Goal: Transaction & Acquisition: Purchase product/service

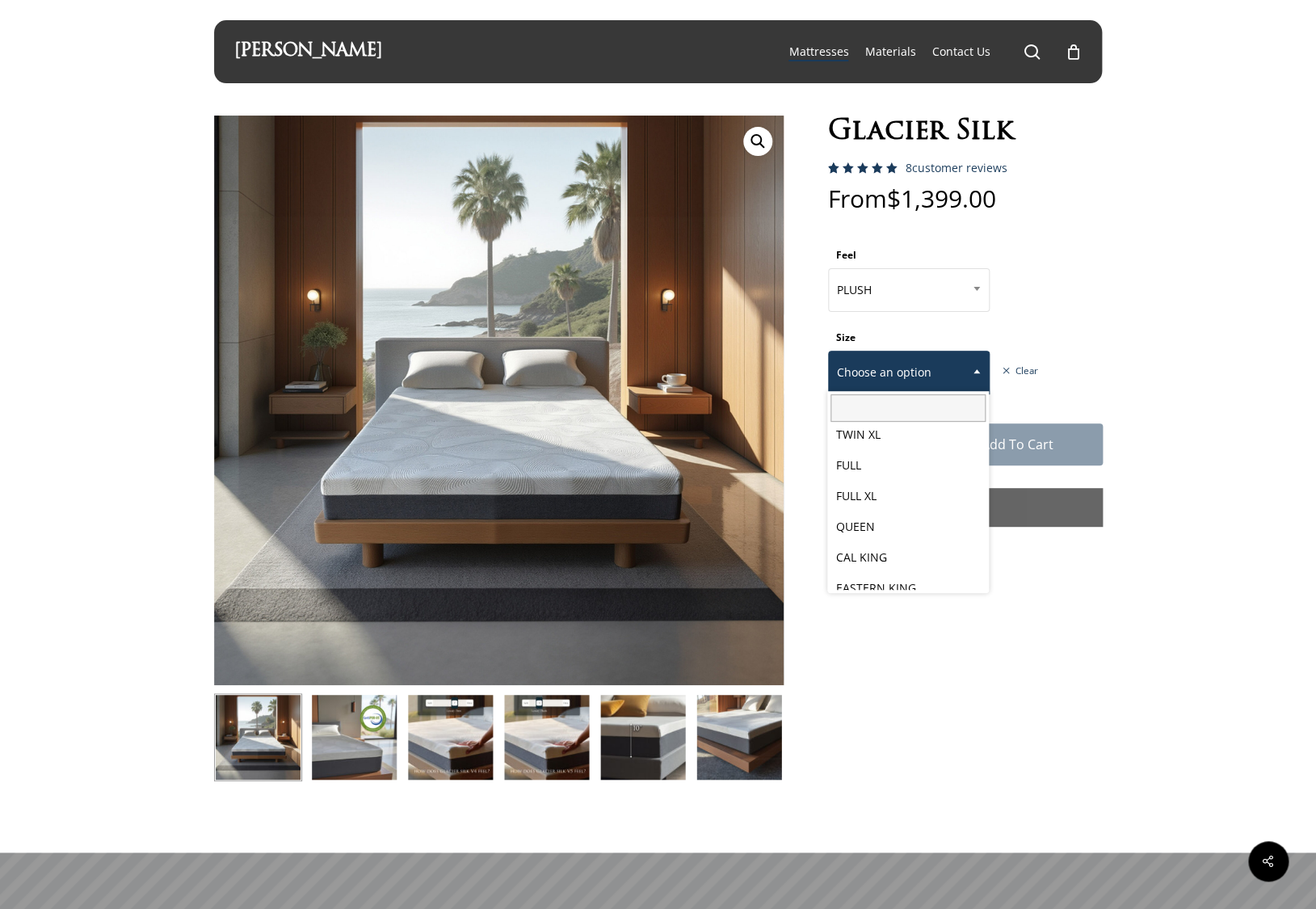
scroll to position [84, 0]
select select "PLUSH"
select select "EASTERN KING"
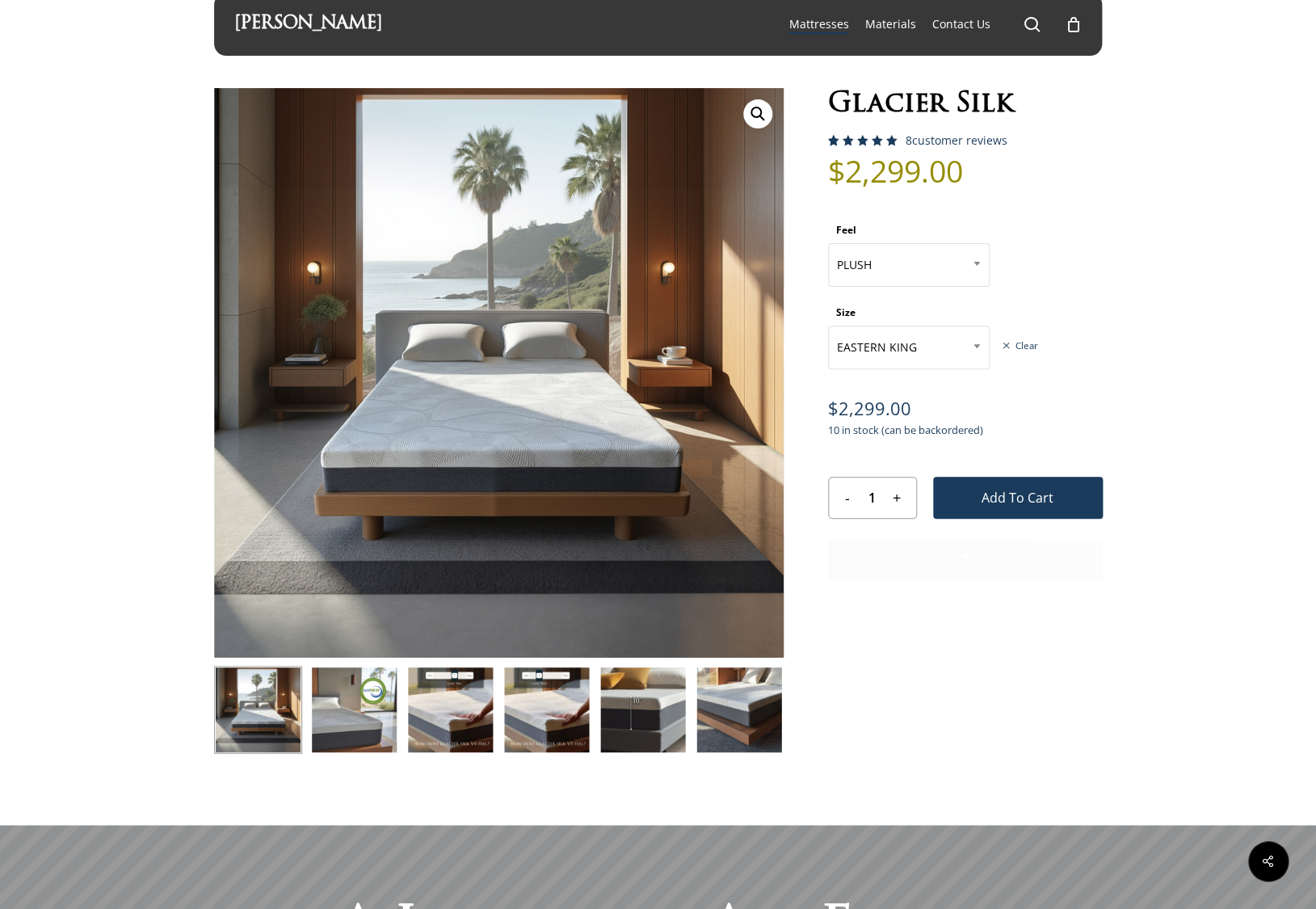
scroll to position [39, 0]
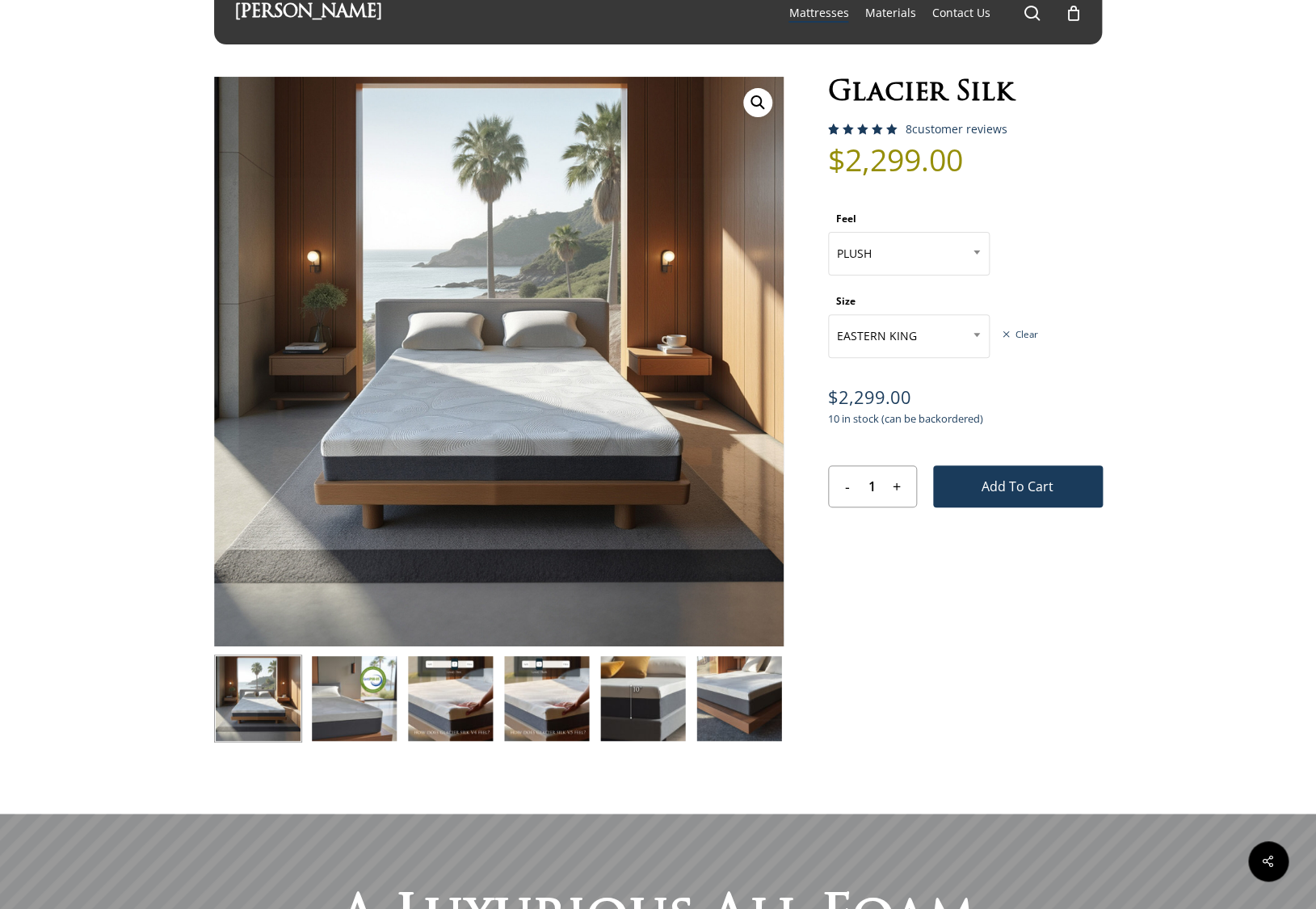
click at [934, 314] on th "Size" at bounding box center [937, 301] width 218 height 25
click at [923, 342] on span "EASTERN KING" at bounding box center [909, 336] width 160 height 34
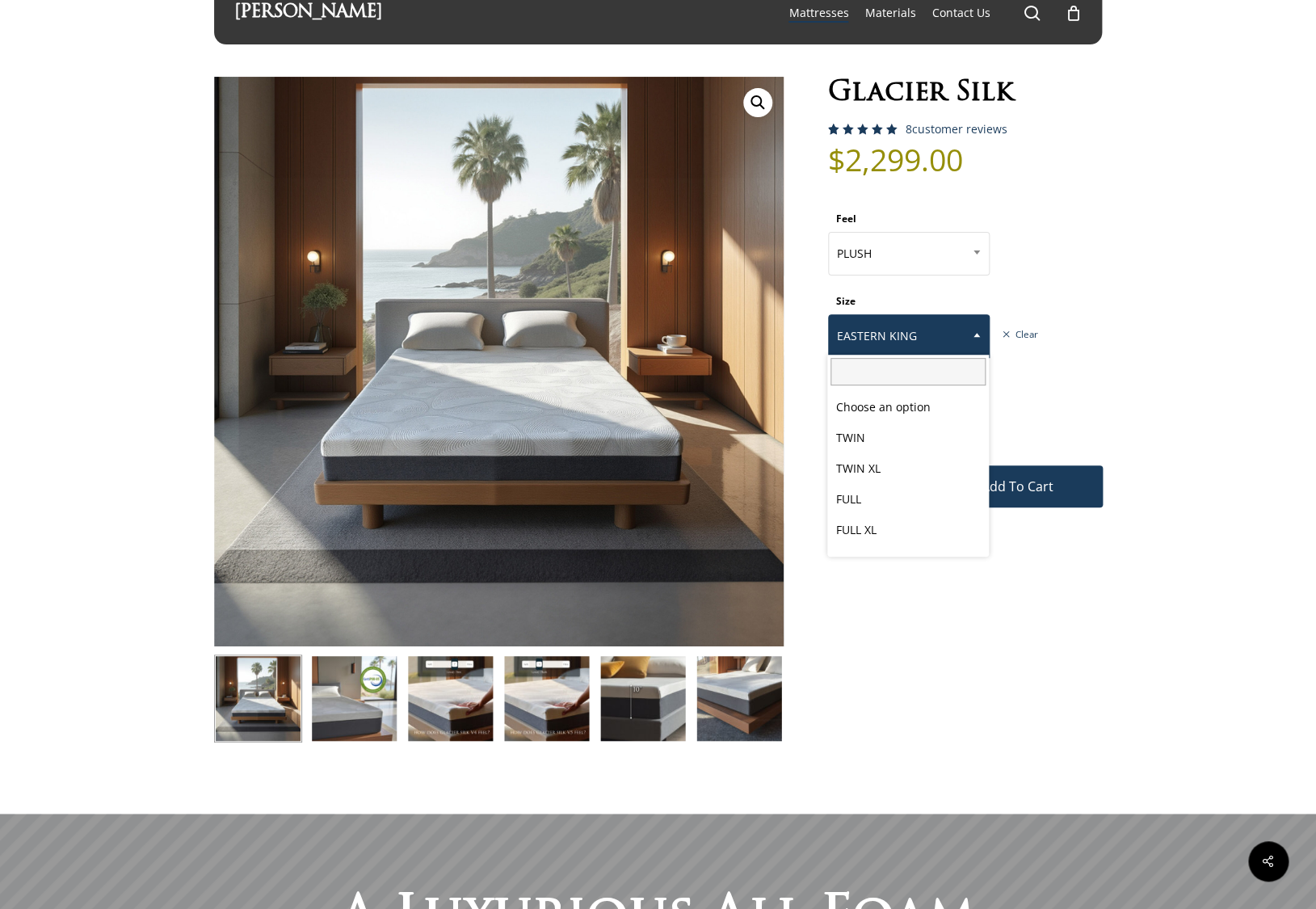
scroll to position [84, 0]
select select "PLUSH"
select select "CAL KING"
click at [960, 343] on span "CAL KING" at bounding box center [909, 336] width 160 height 34
select select "PLUSH"
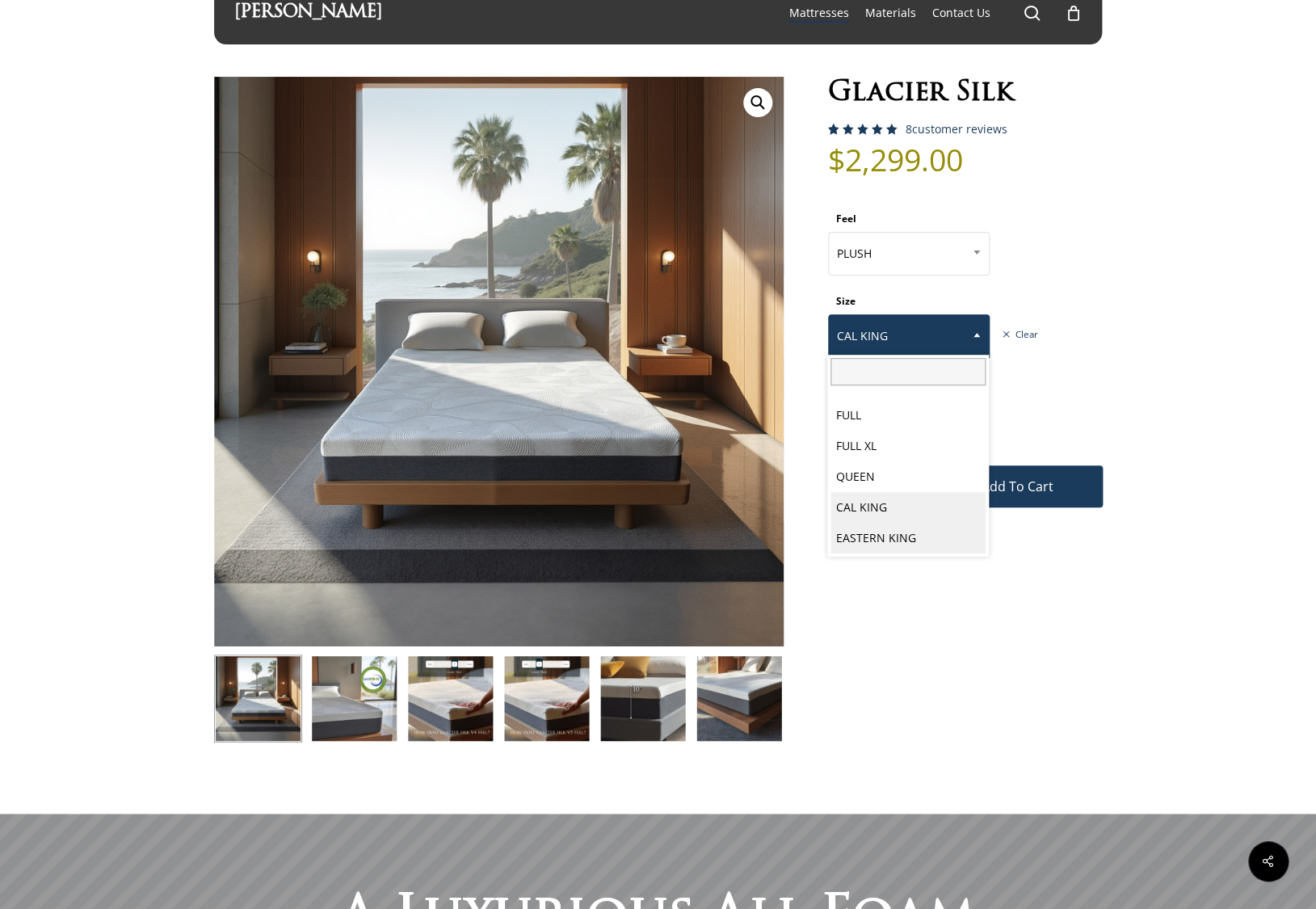
select select "EASTERN KING"
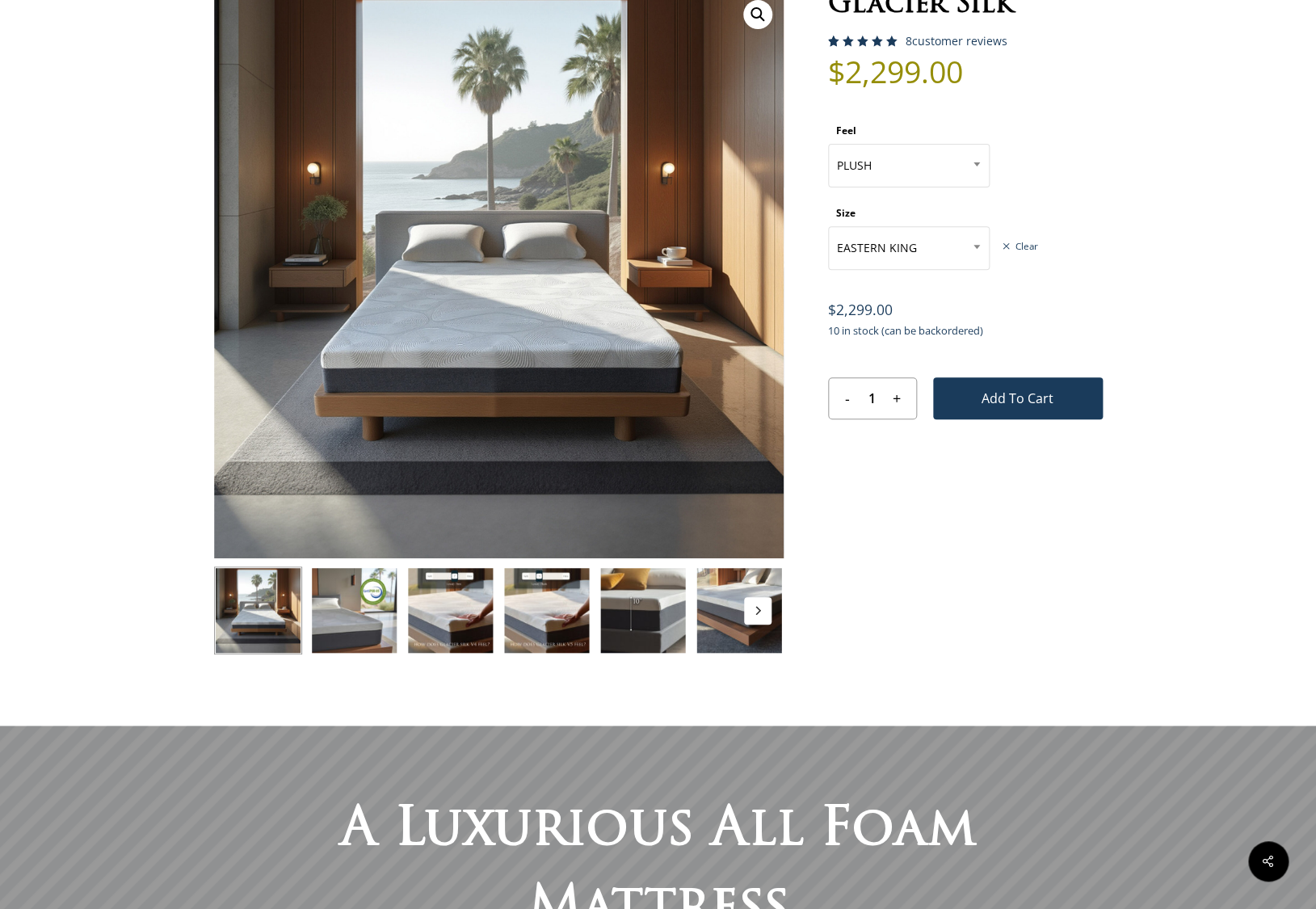
scroll to position [130, 0]
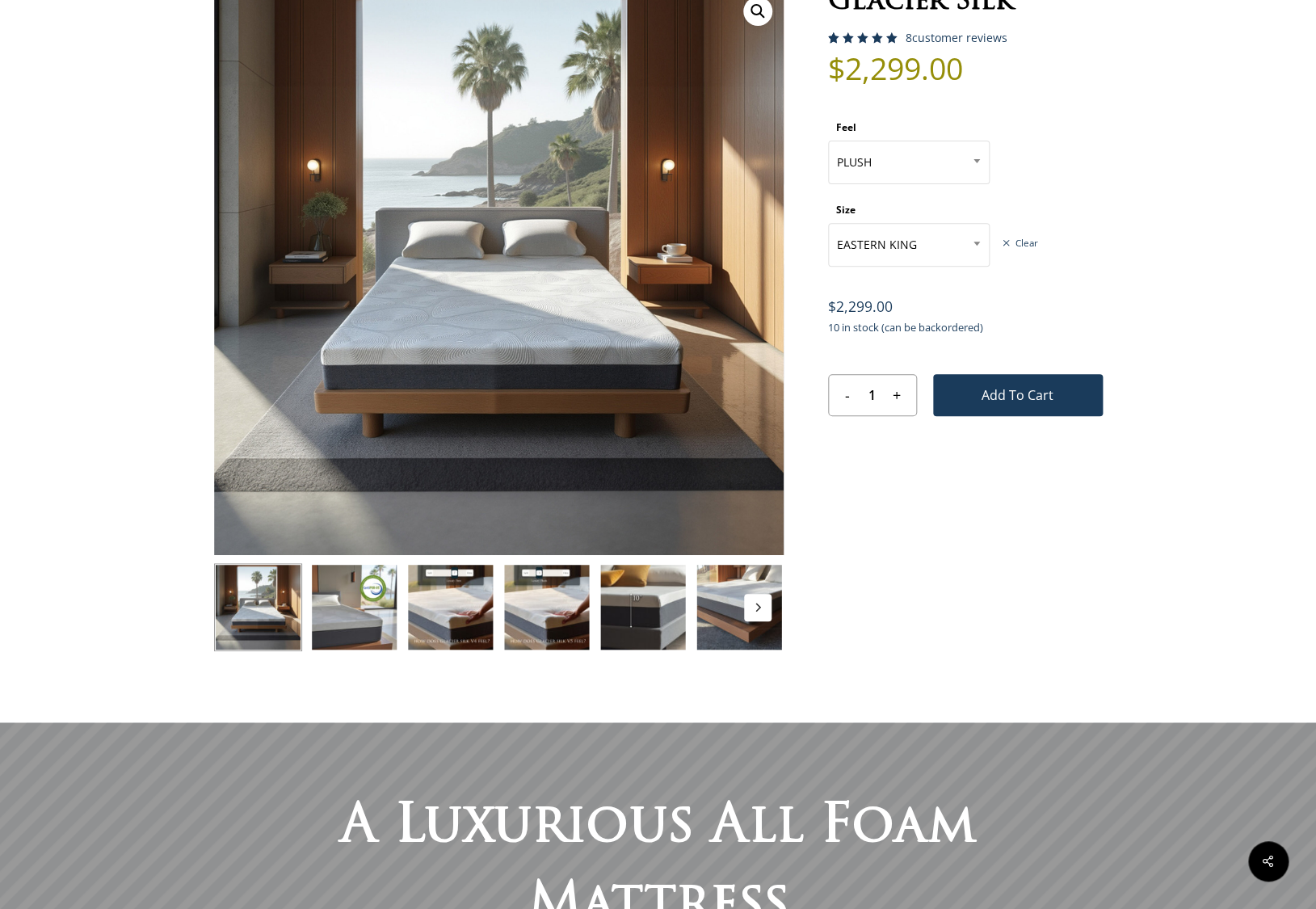
click at [775, 607] on img at bounding box center [738, 607] width 88 height 88
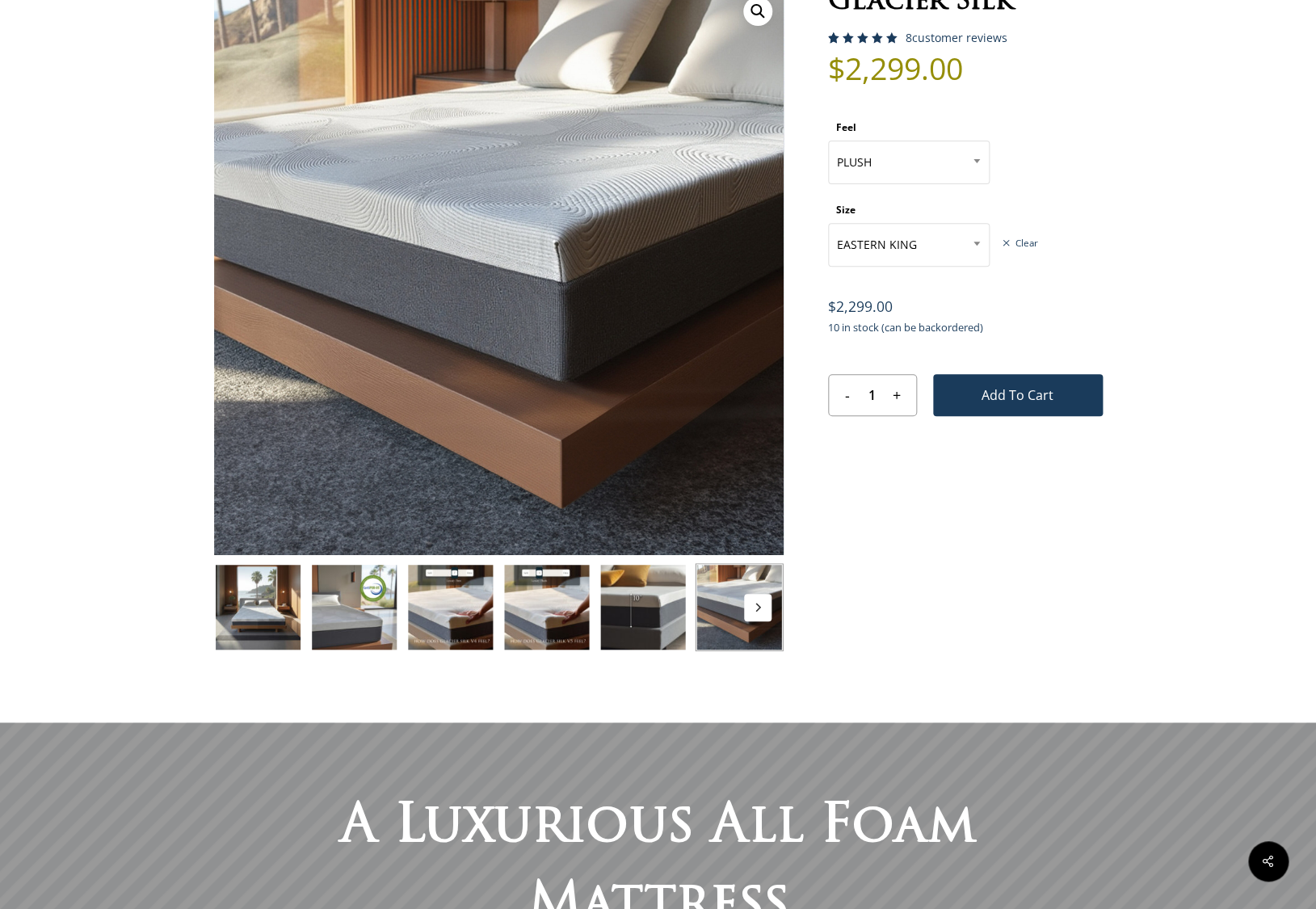
click at [775, 607] on img at bounding box center [738, 607] width 88 height 88
click at [228, 600] on img at bounding box center [258, 607] width 88 height 88
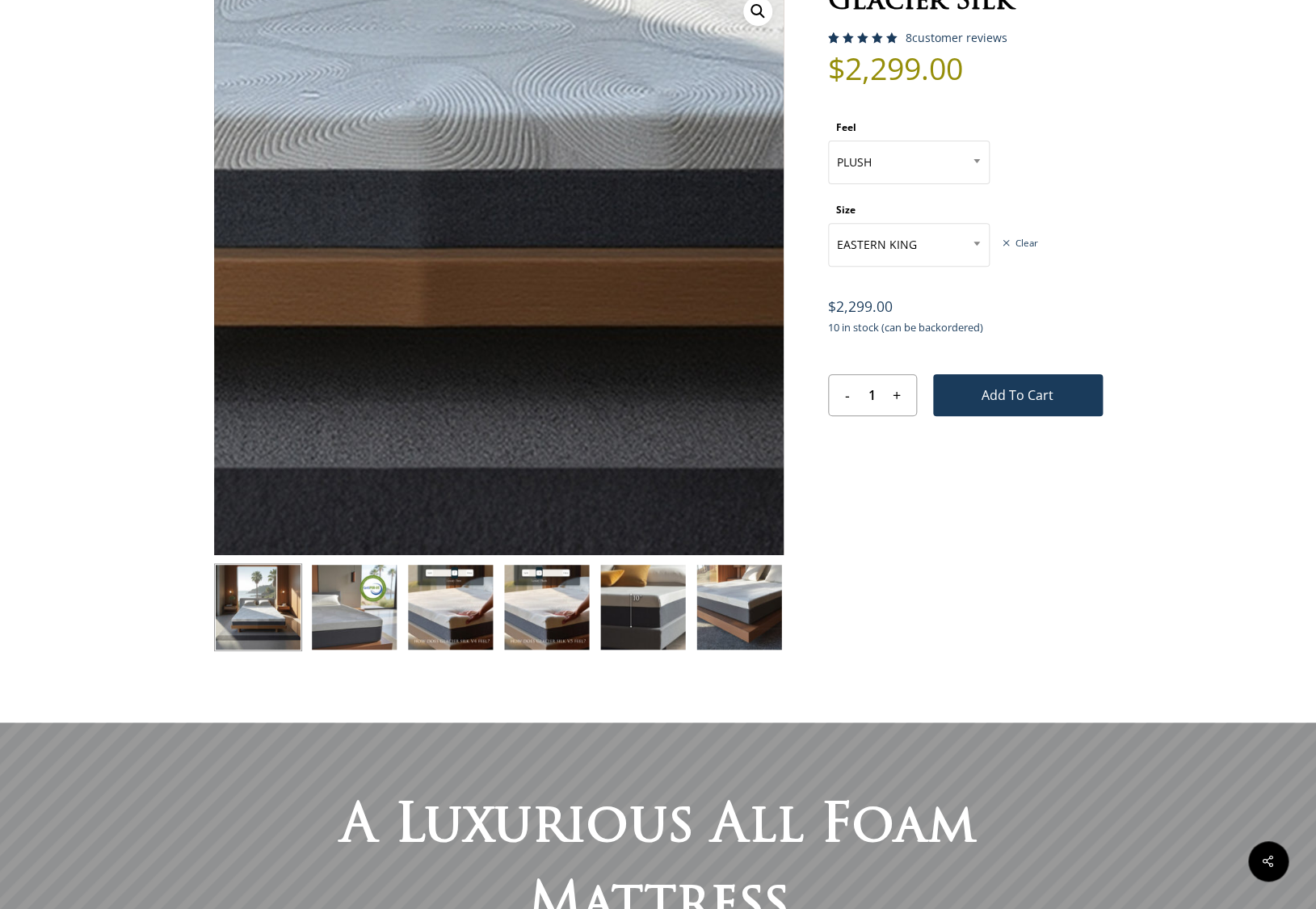
scroll to position [0, 0]
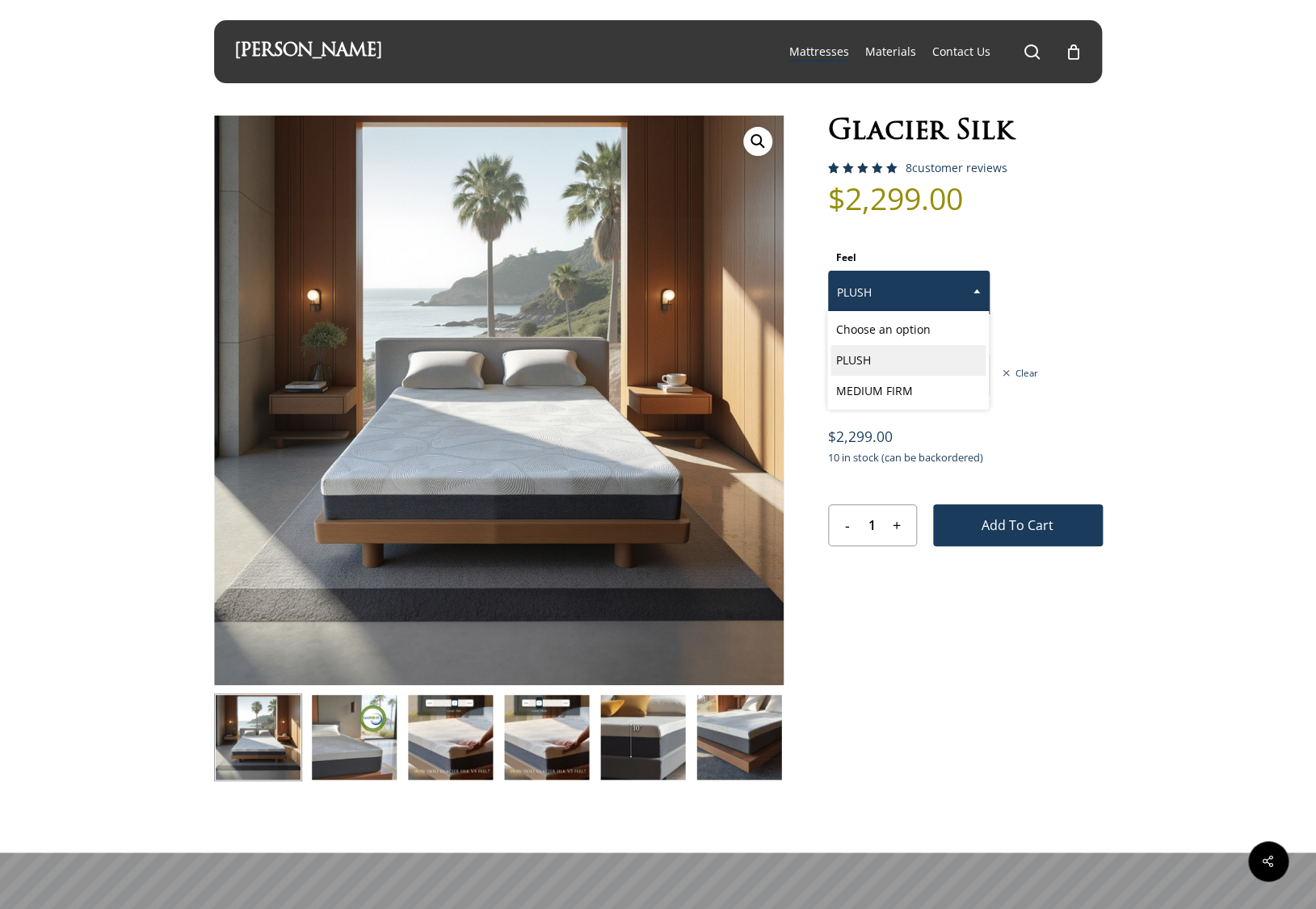
click at [945, 307] on span "PLUSH" at bounding box center [909, 292] width 160 height 34
select select "MEDIUM FIRM"
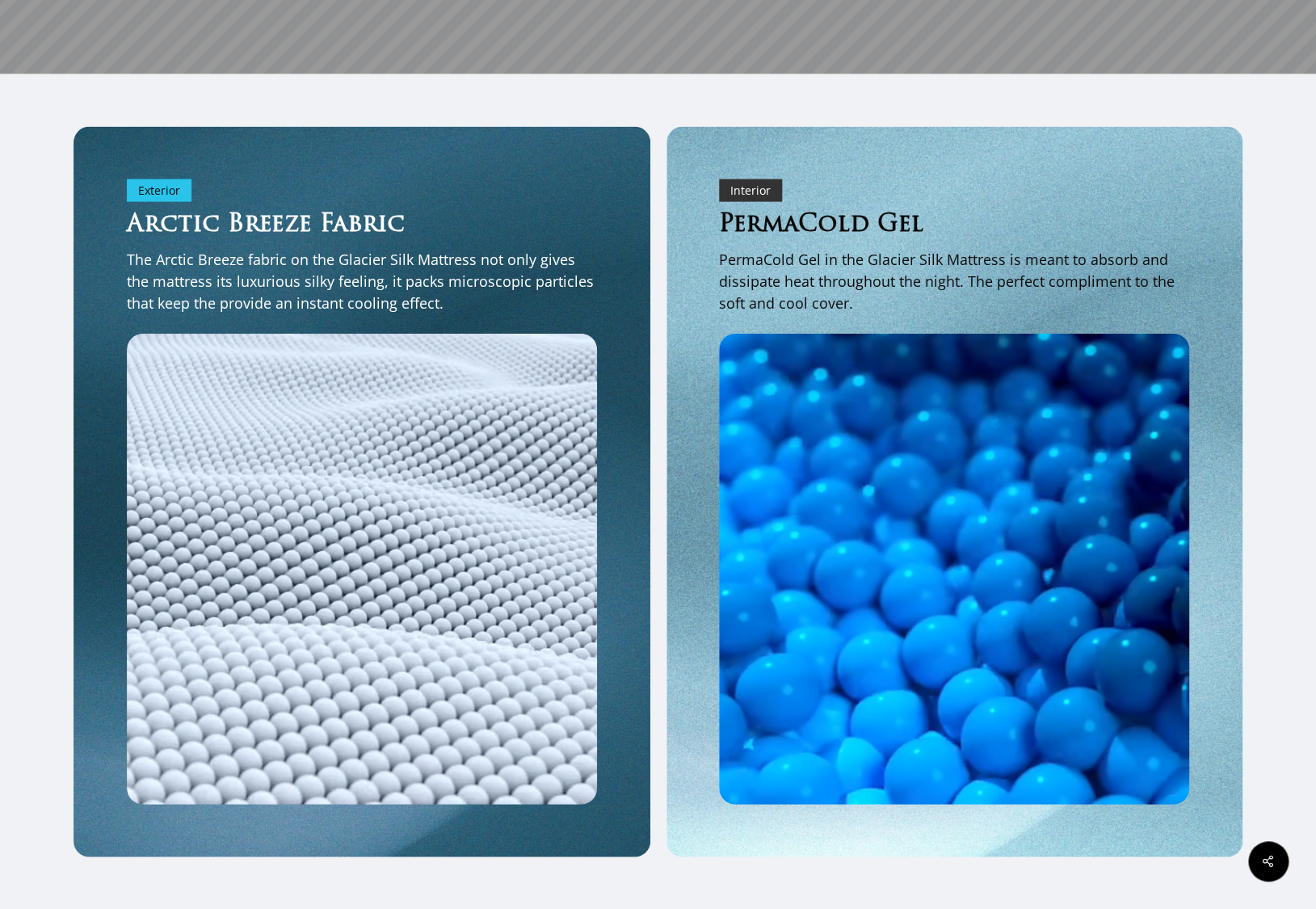
scroll to position [1400, 0]
